Goal: Task Accomplishment & Management: Complete application form

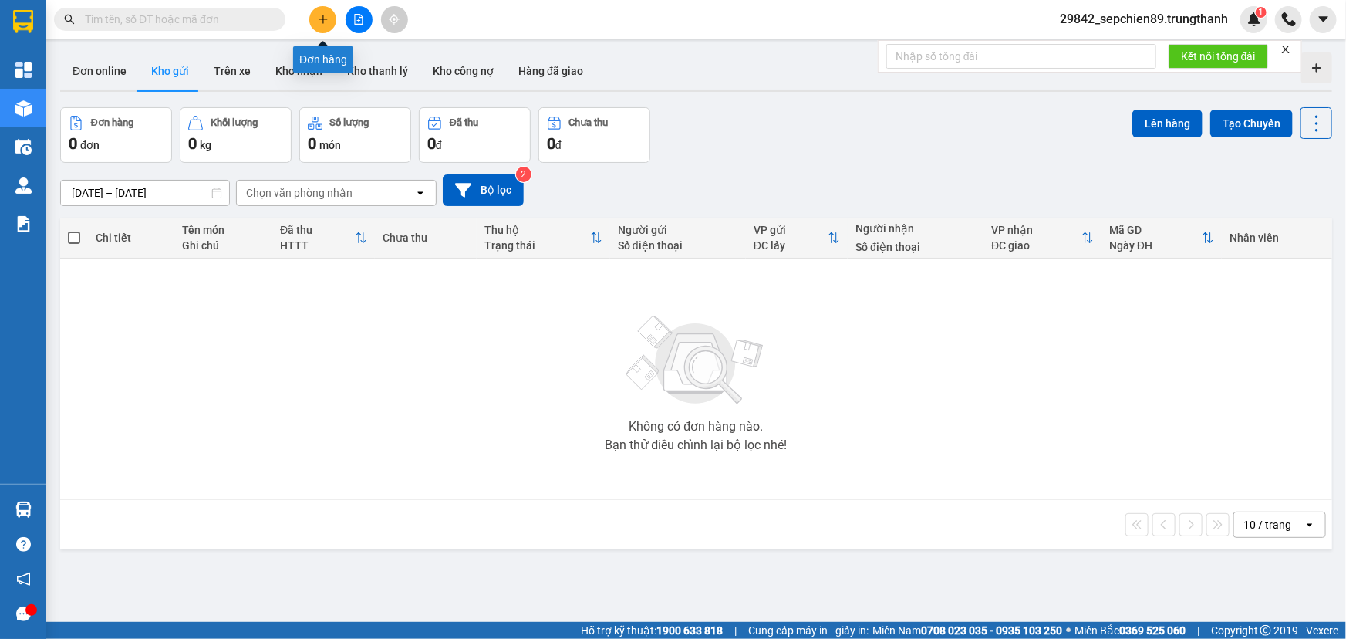
click at [325, 22] on icon "plus" at bounding box center [323, 19] width 11 height 11
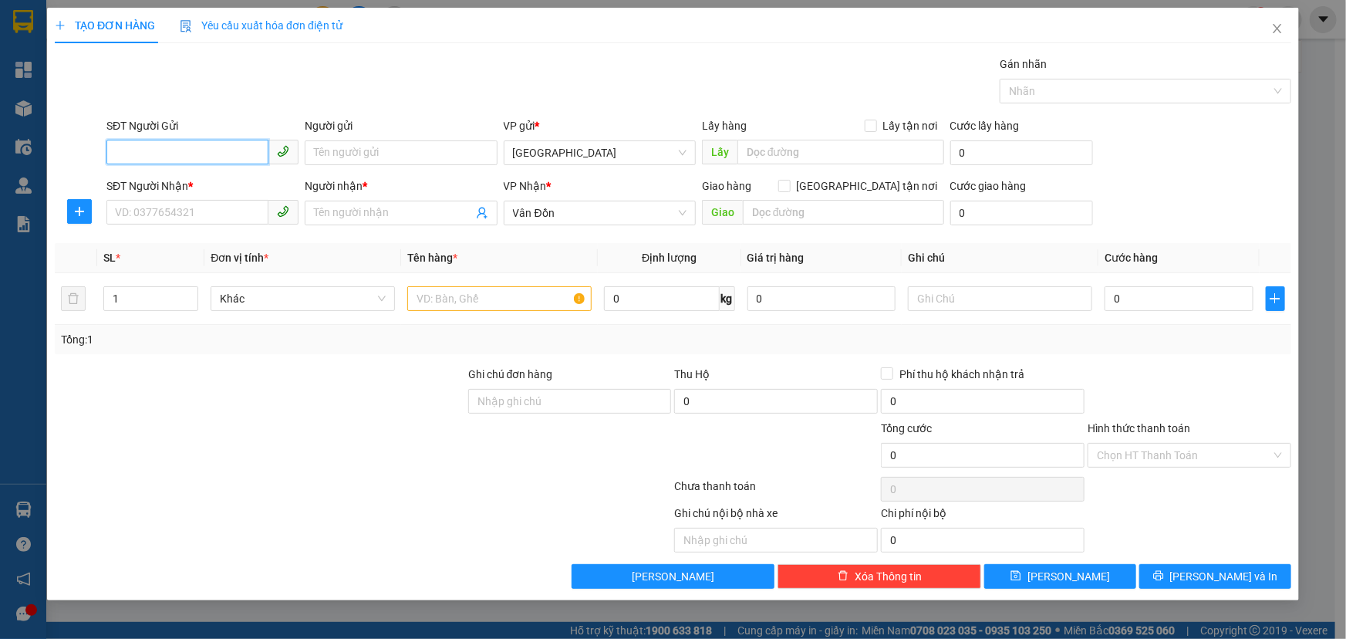
click at [191, 155] on input "SĐT Người Gửi" at bounding box center [187, 152] width 162 height 25
click at [189, 183] on div "0987868511 - kh" at bounding box center [203, 183] width 174 height 17
type input "0987868511"
type input "kh"
type input "vphn"
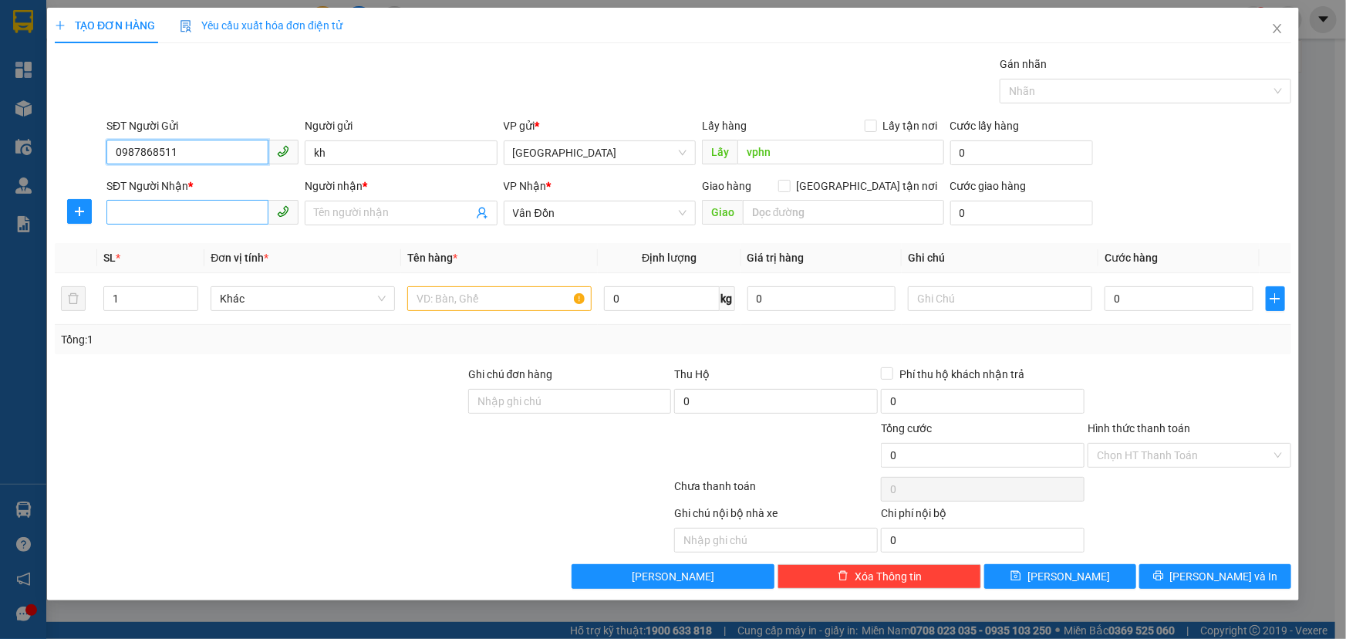
type input "0987868511"
click at [186, 217] on input "SĐT Người Nhận *" at bounding box center [187, 212] width 162 height 25
click at [184, 246] on div "0397211219 - kih" at bounding box center [203, 243] width 174 height 17
type input "0397211219"
type input "kih"
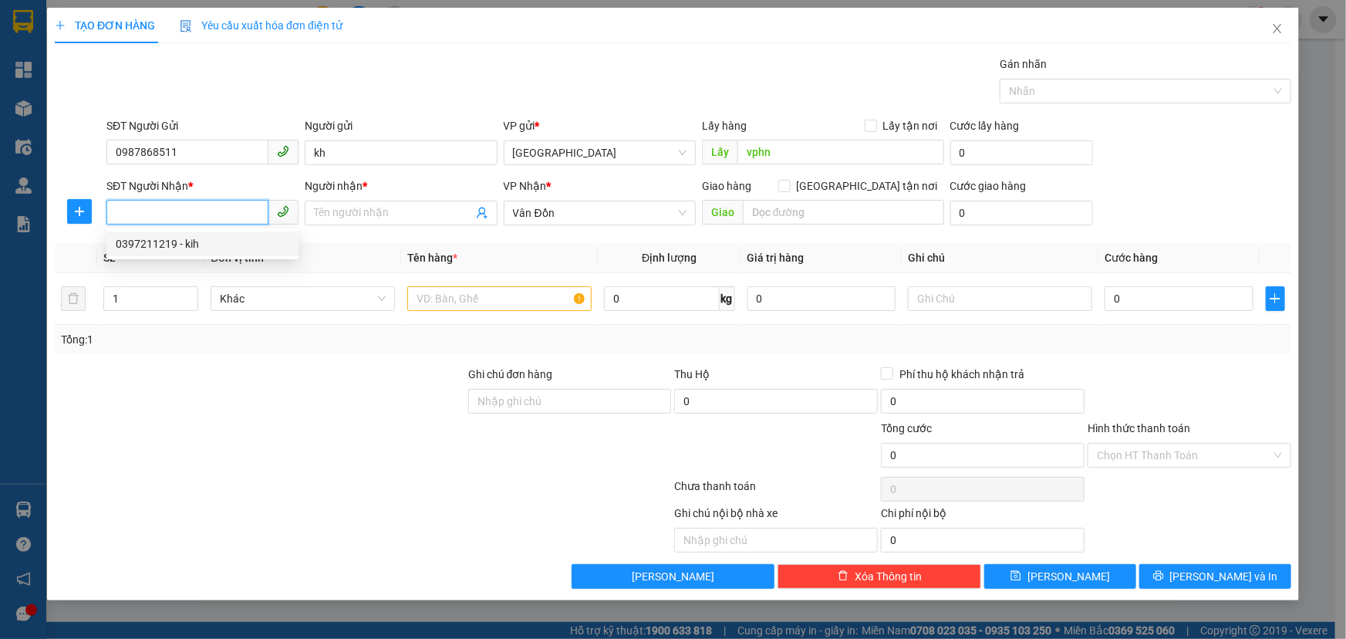
type input "bx cẩm phả"
click at [506, 306] on input "text" at bounding box center [499, 298] width 184 height 25
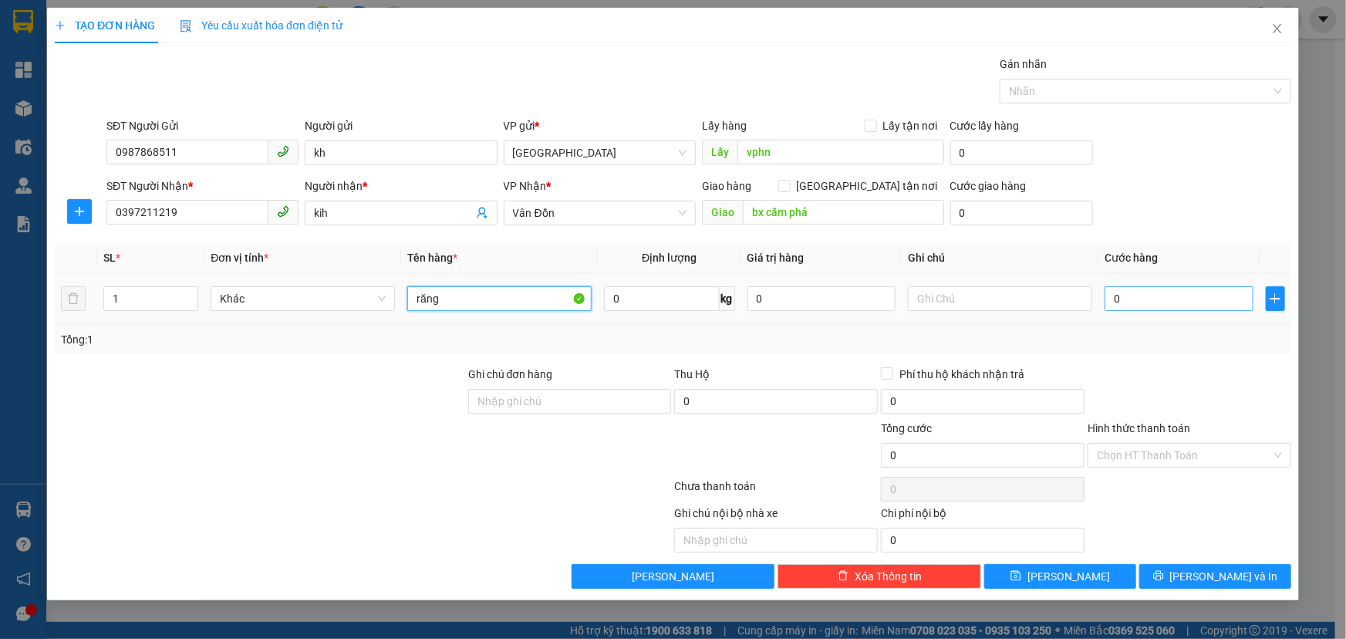
type input "răng"
click at [1200, 307] on input "0" at bounding box center [1178, 298] width 149 height 25
type input "5"
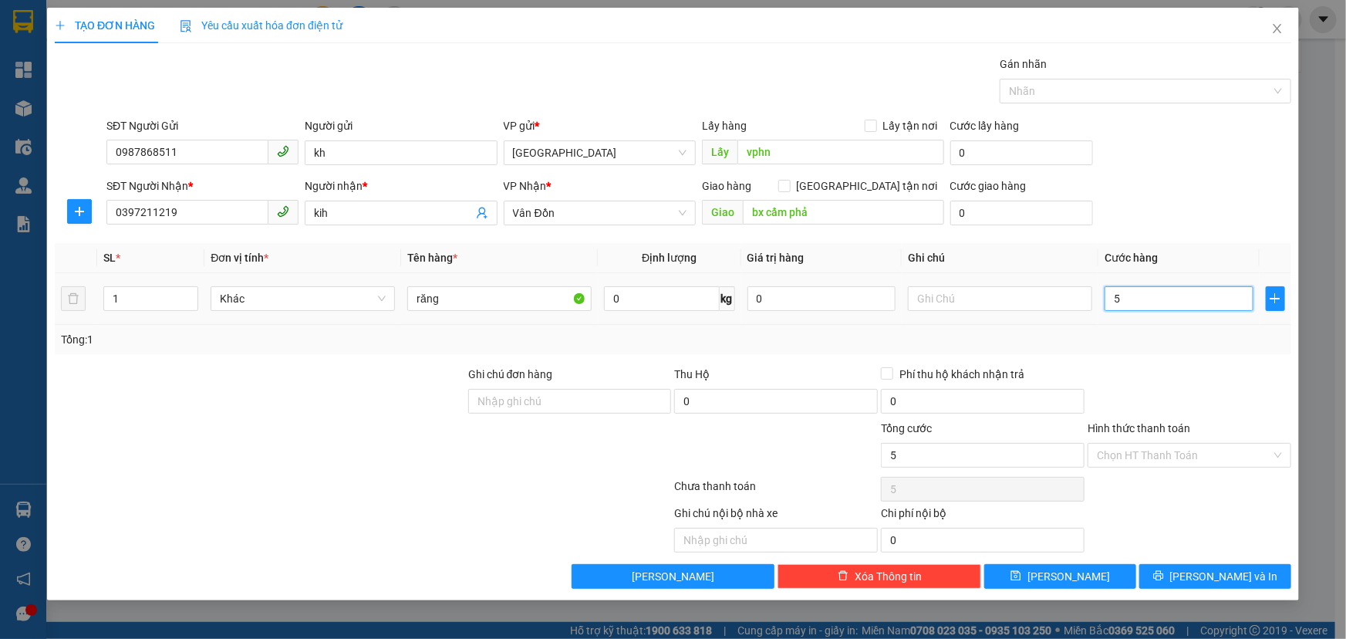
type input "50"
type input "500"
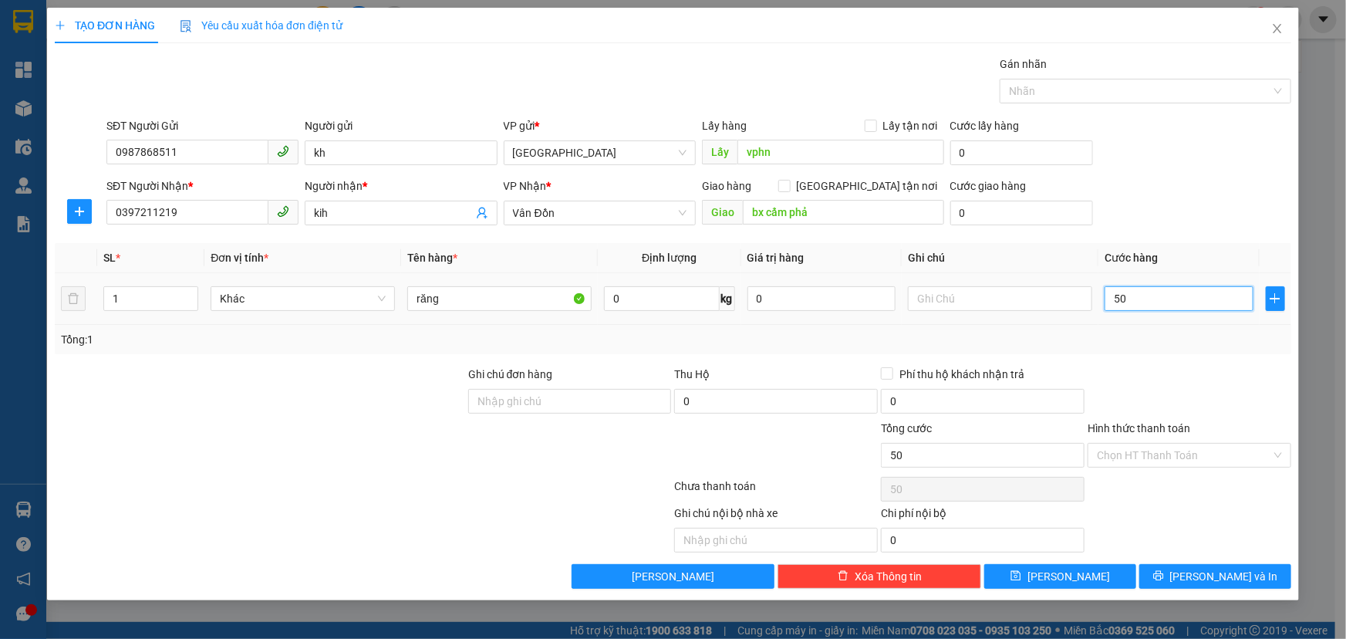
type input "500"
type input "5.000"
type input "50.000"
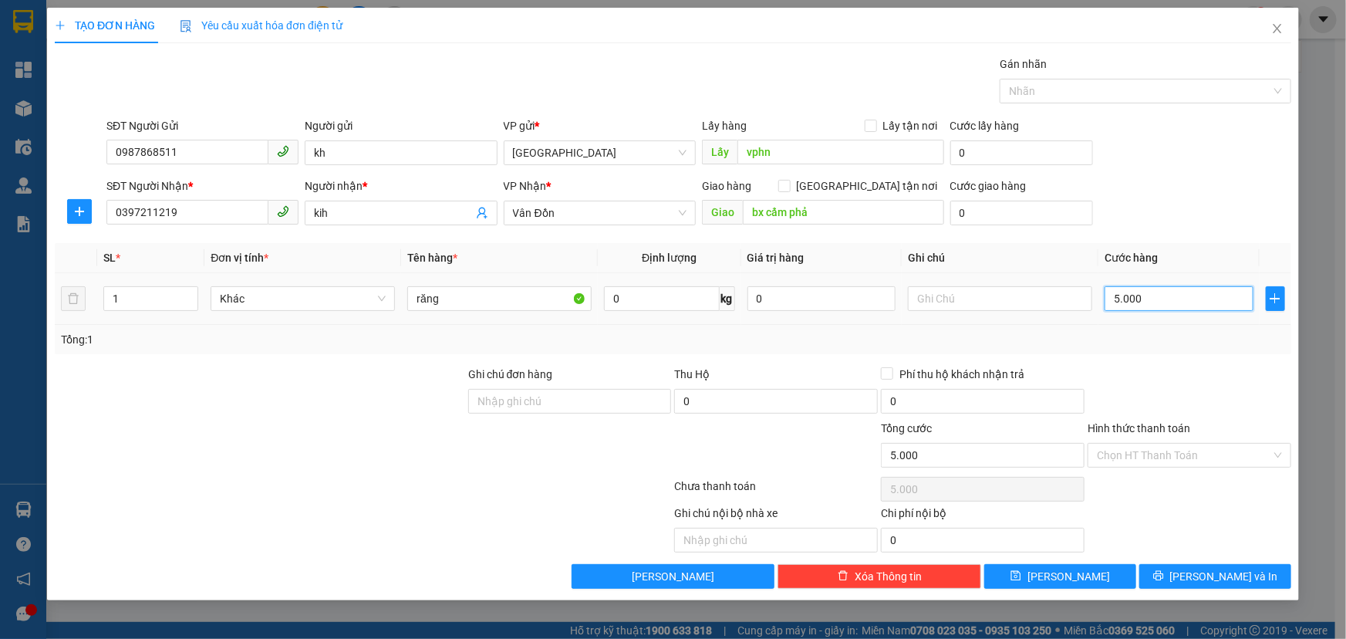
type input "50.000"
click at [1075, 577] on span "[PERSON_NAME]" at bounding box center [1068, 576] width 83 height 17
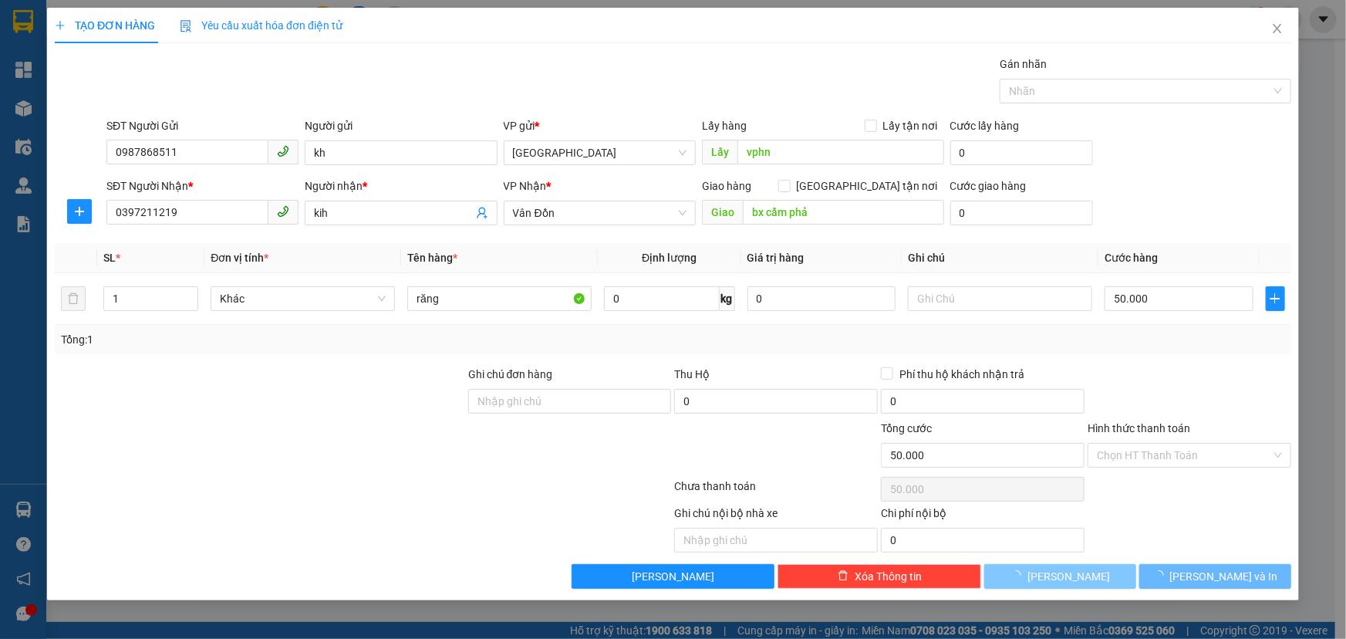
type input "0"
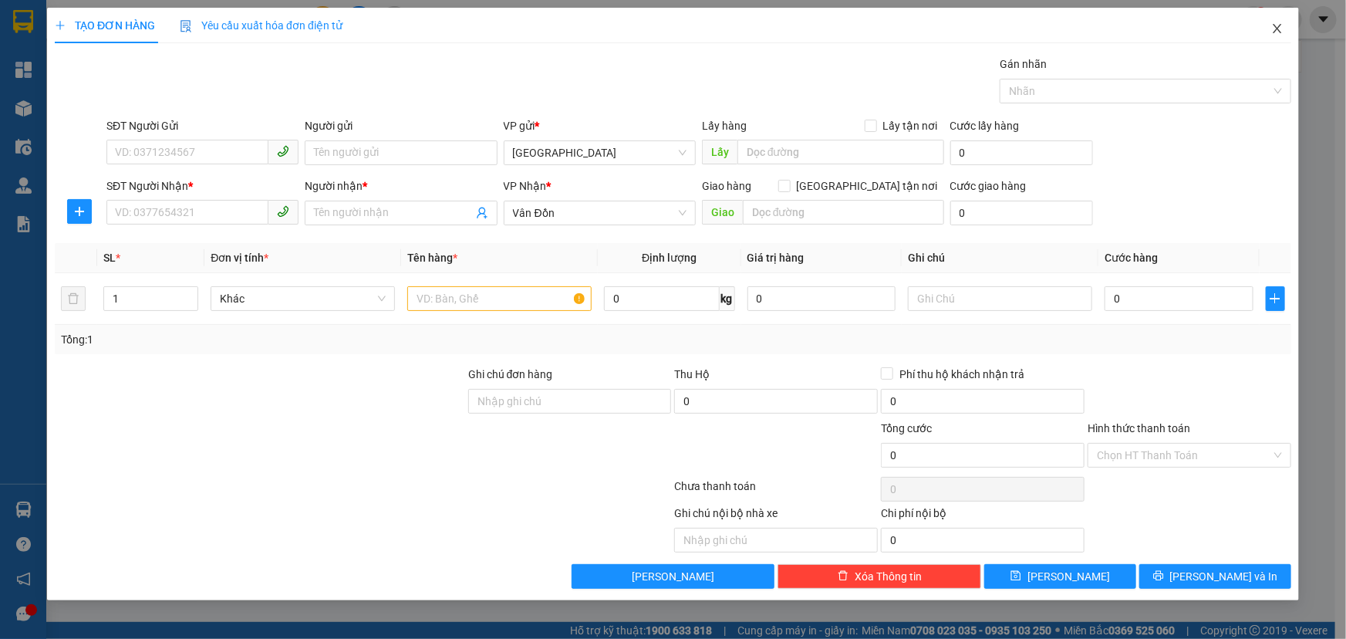
click at [1276, 27] on icon "close" at bounding box center [1277, 28] width 8 height 9
